Goal: Find specific page/section: Find specific page/section

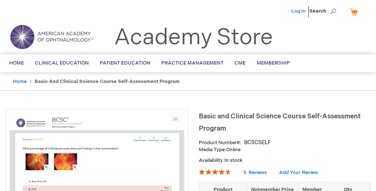
click at [295, 13] on link "Log In" at bounding box center [298, 11] width 14 height 6
click at [266, 8] on span "[PERSON_NAME]" at bounding box center [261, 11] width 41 height 6
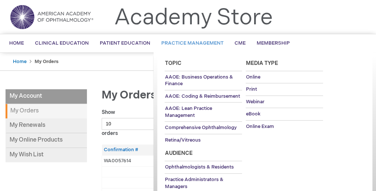
scroll to position [20, 0]
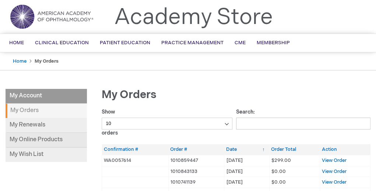
click at [24, 143] on link "My Online Products" at bounding box center [46, 140] width 81 height 15
